Goal: Information Seeking & Learning: Learn about a topic

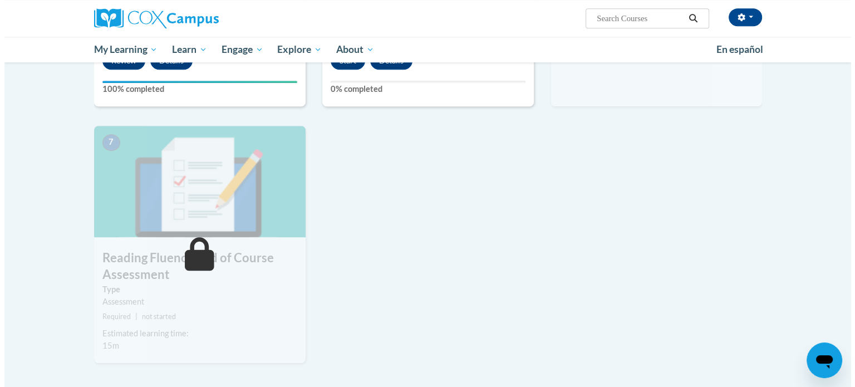
scroll to position [595, 0]
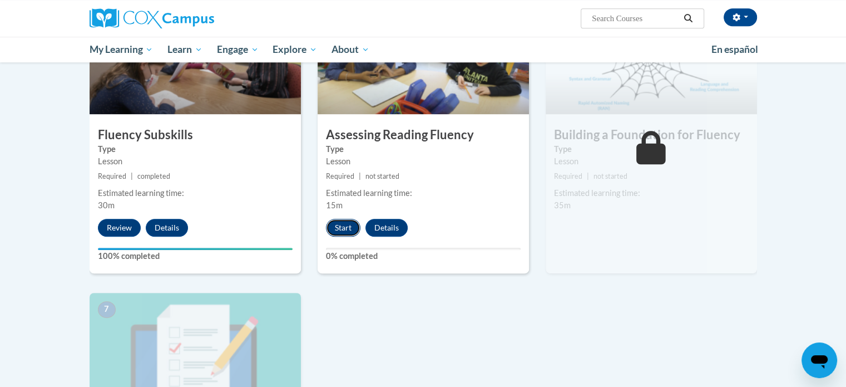
click at [343, 222] on button "Start" at bounding box center [343, 228] width 34 height 18
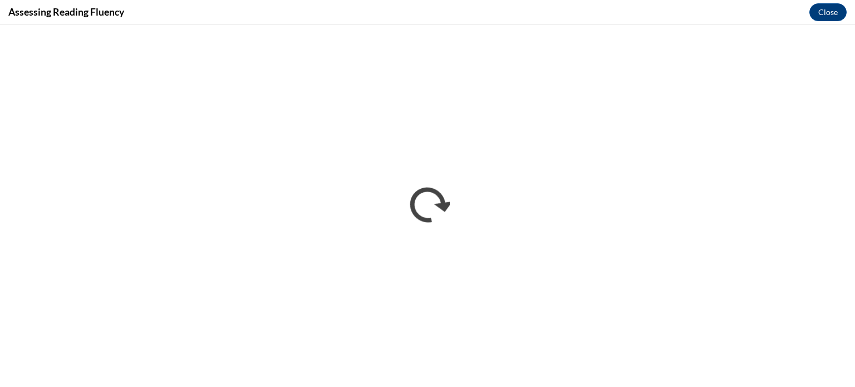
scroll to position [0, 0]
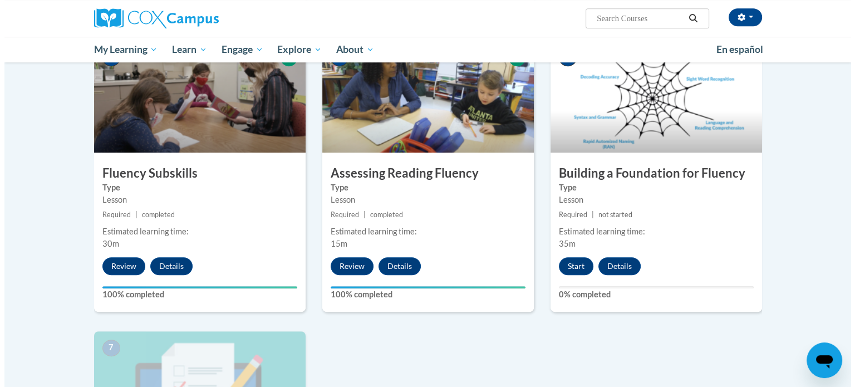
scroll to position [723, 0]
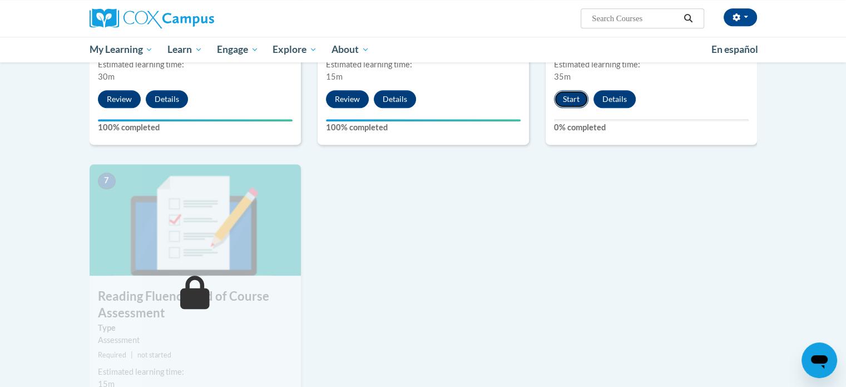
click at [571, 95] on button "Start" at bounding box center [571, 99] width 34 height 18
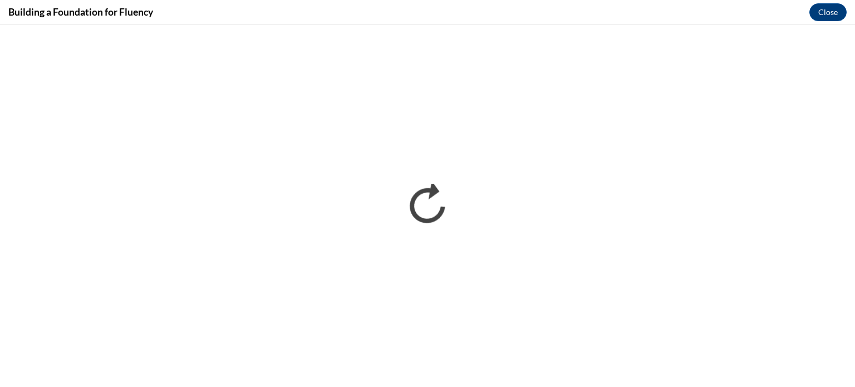
scroll to position [0, 0]
